Goal: Transaction & Acquisition: Purchase product/service

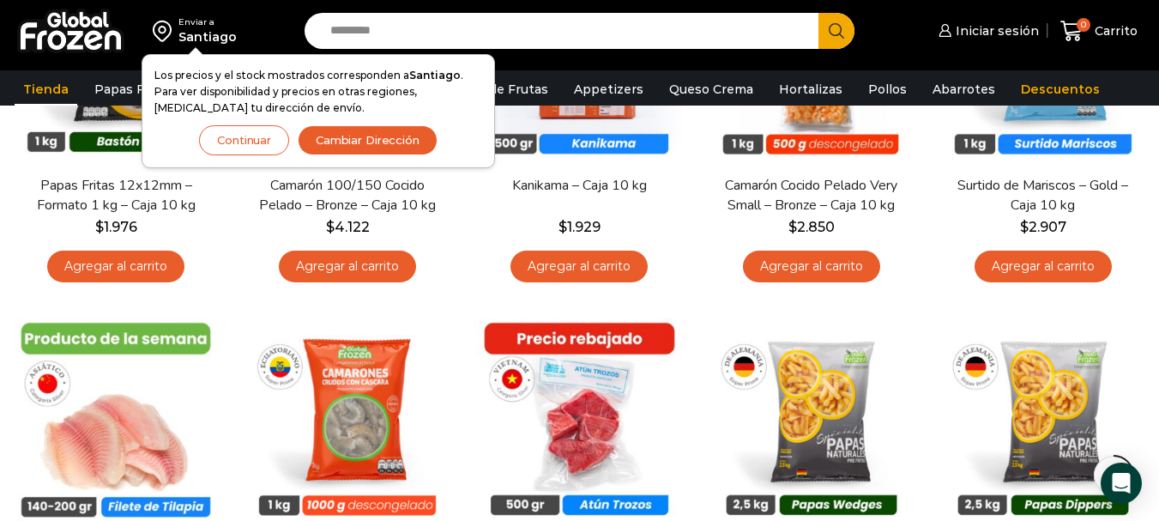
scroll to position [515, 0]
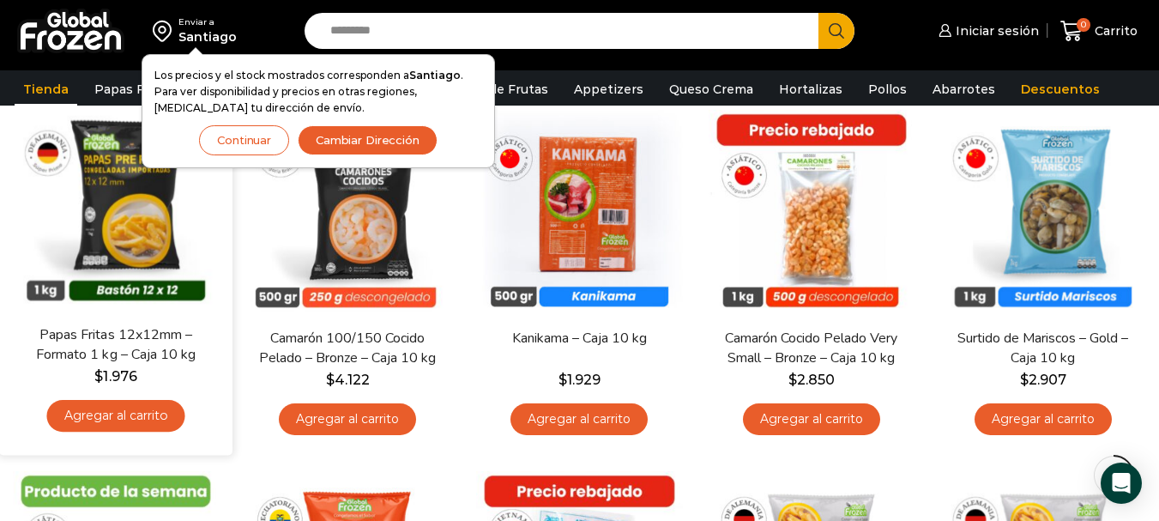
click at [9, 129] on div "En stock [GEOGRAPHIC_DATA] Papas Fritas 12x12mm – Formato 1 kg – Caja 10 kg $ 1…" at bounding box center [115, 273] width 233 height 364
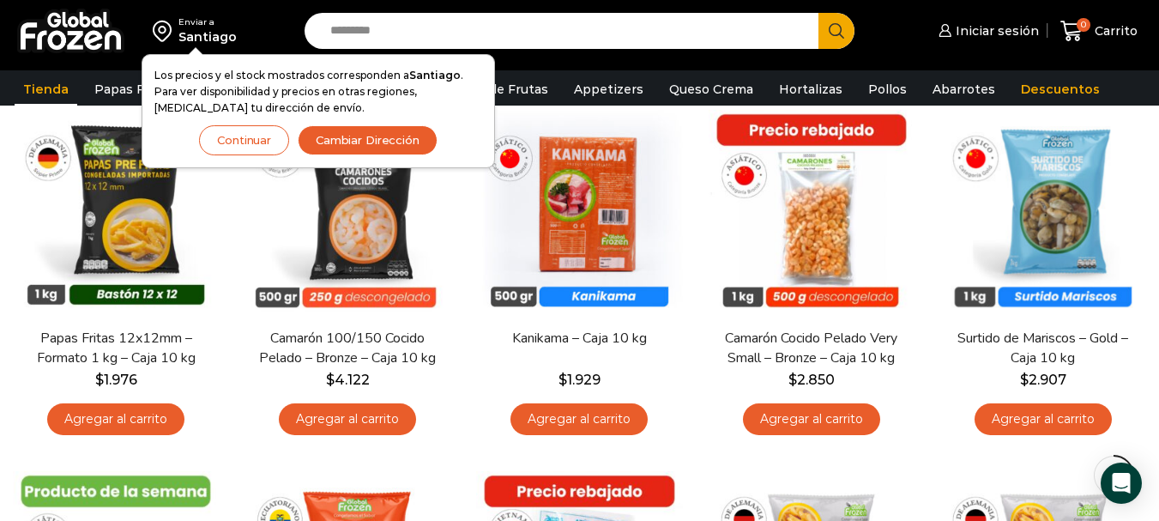
click at [382, 145] on button "Cambiar Dirección" at bounding box center [368, 140] width 140 height 30
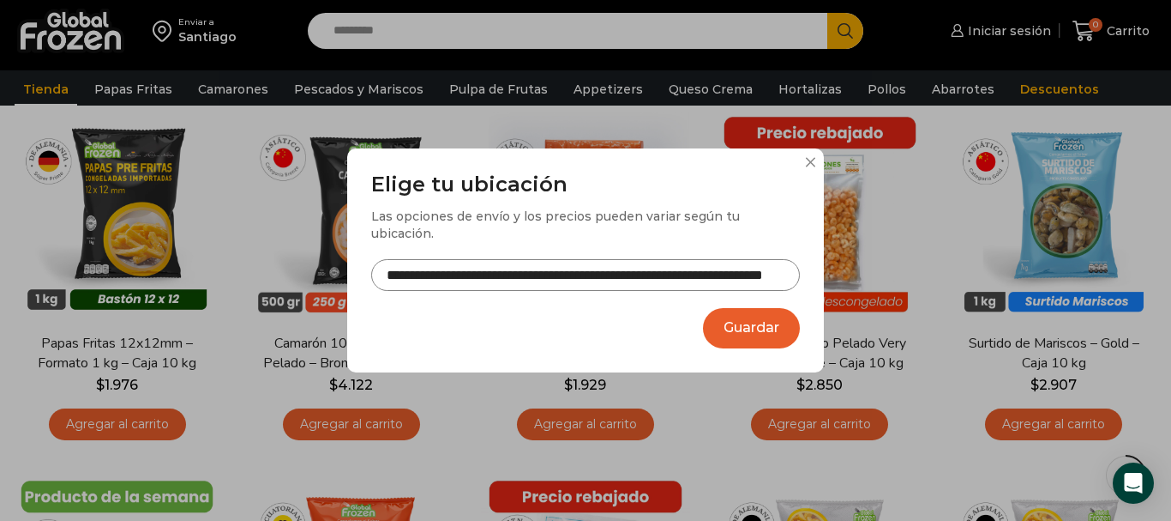
click at [762, 316] on button "Guardar" at bounding box center [751, 328] width 97 height 40
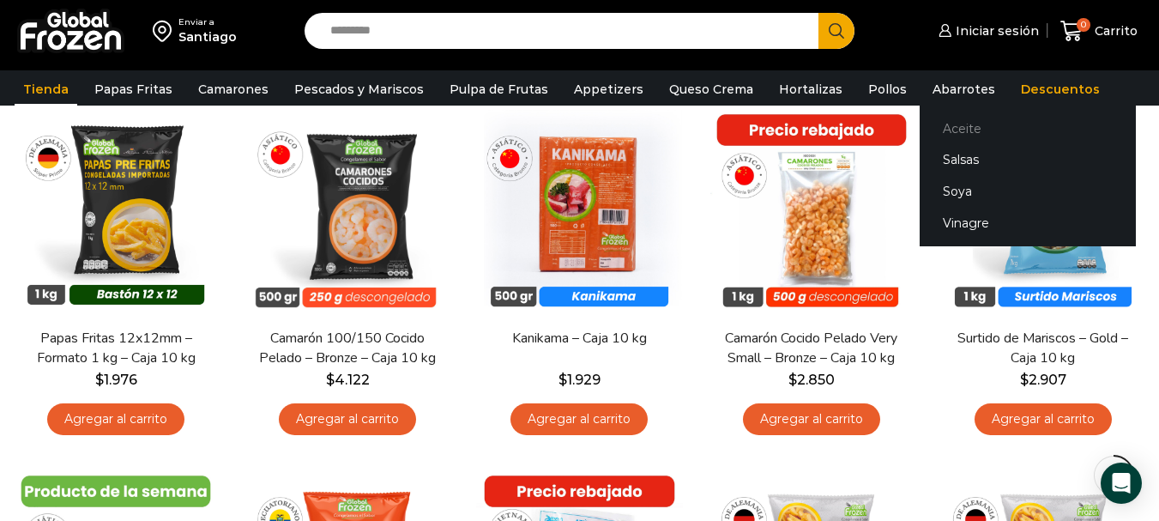
click at [939, 126] on link "Aceite" at bounding box center [1027, 128] width 216 height 32
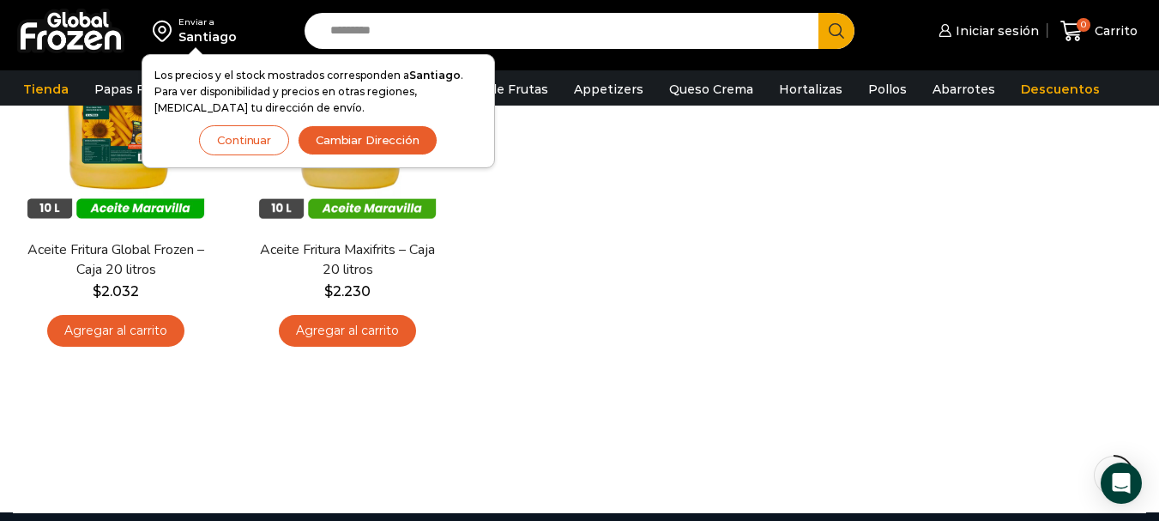
scroll to position [257, 0]
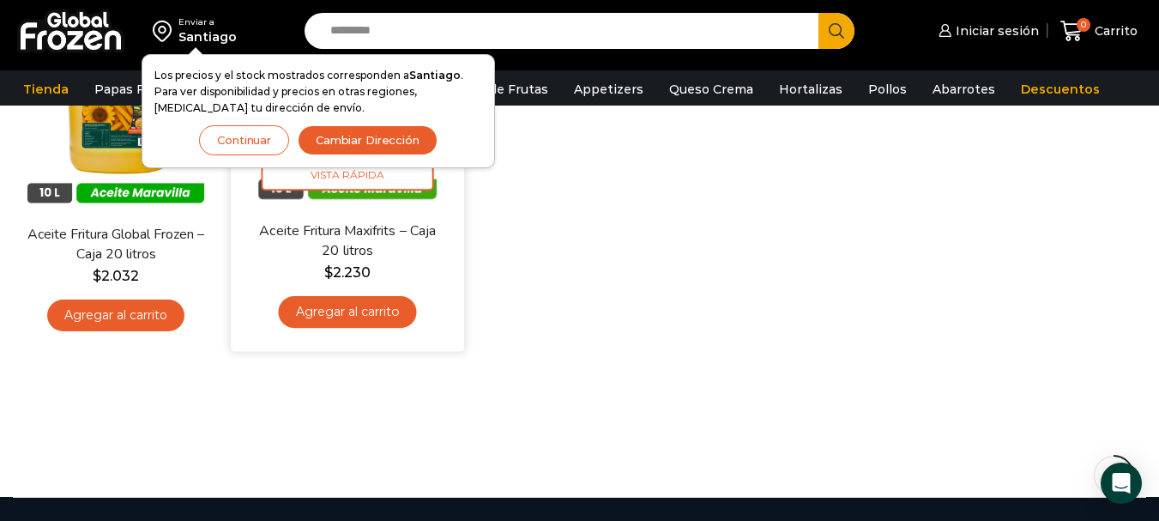
click at [376, 314] on link "Agregar al carrito" at bounding box center [348, 312] width 138 height 32
